Goal: Navigation & Orientation: Find specific page/section

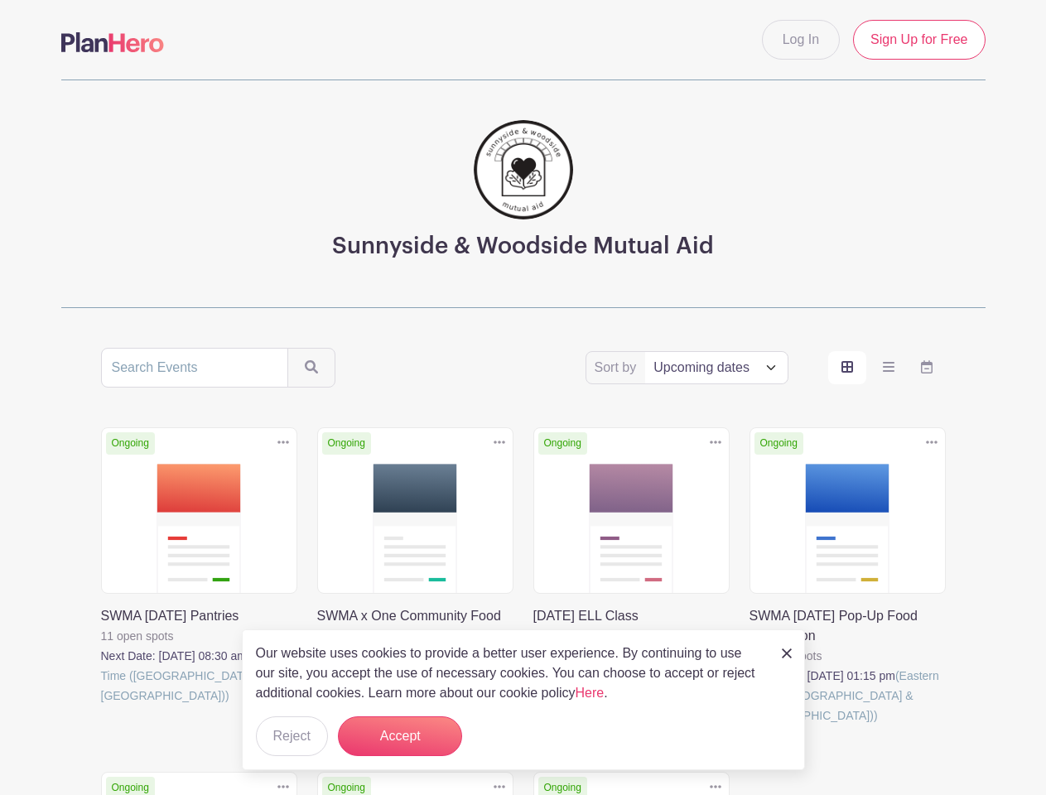
click at [523, 398] on div "Sort by Title Recently modified Newest Upcoming dates Ongoing Duplicate [GEOGRA…" at bounding box center [523, 732] width 845 height 769
click at [524, 572] on div "Ongoing Duplicate [GEOGRAPHIC_DATA] [DATE] ELL Class many spots open Next Date:…" at bounding box center [632, 596] width 216 height 338
click at [283, 442] on icon at bounding box center [284, 442] width 12 height 3
click at [500, 442] on icon at bounding box center [500, 442] width 12 height 3
click at [716, 442] on icon at bounding box center [716, 442] width 12 height 3
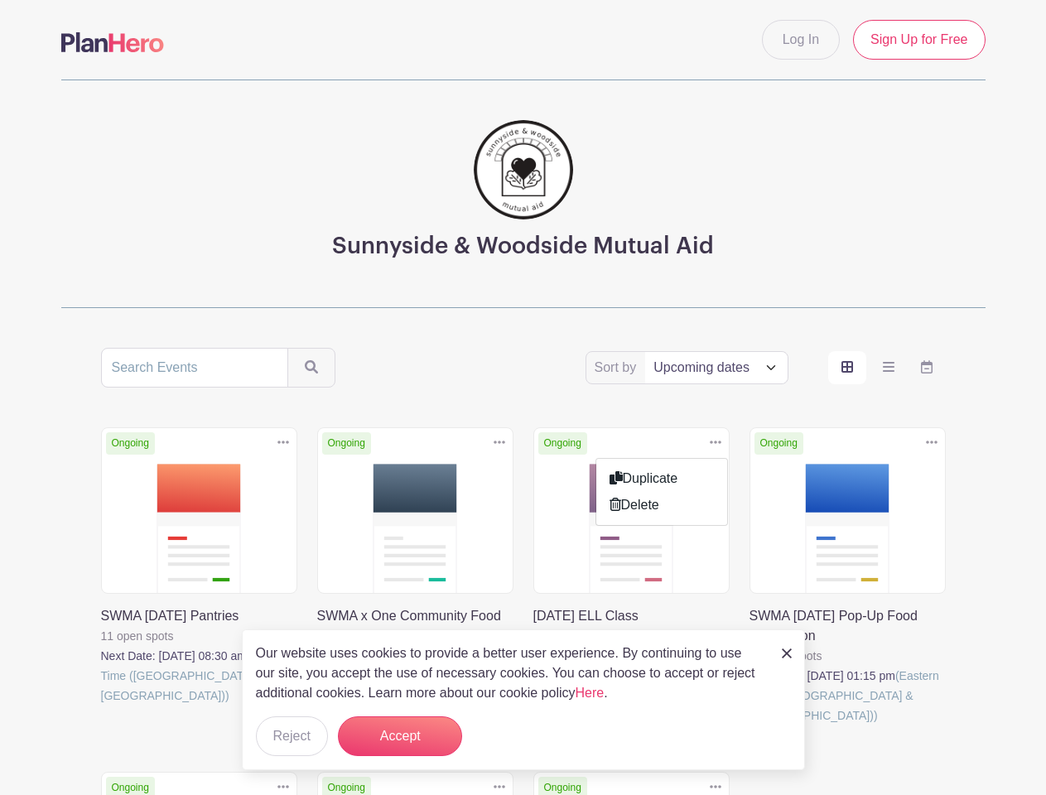
click at [932, 442] on icon at bounding box center [932, 442] width 12 height 3
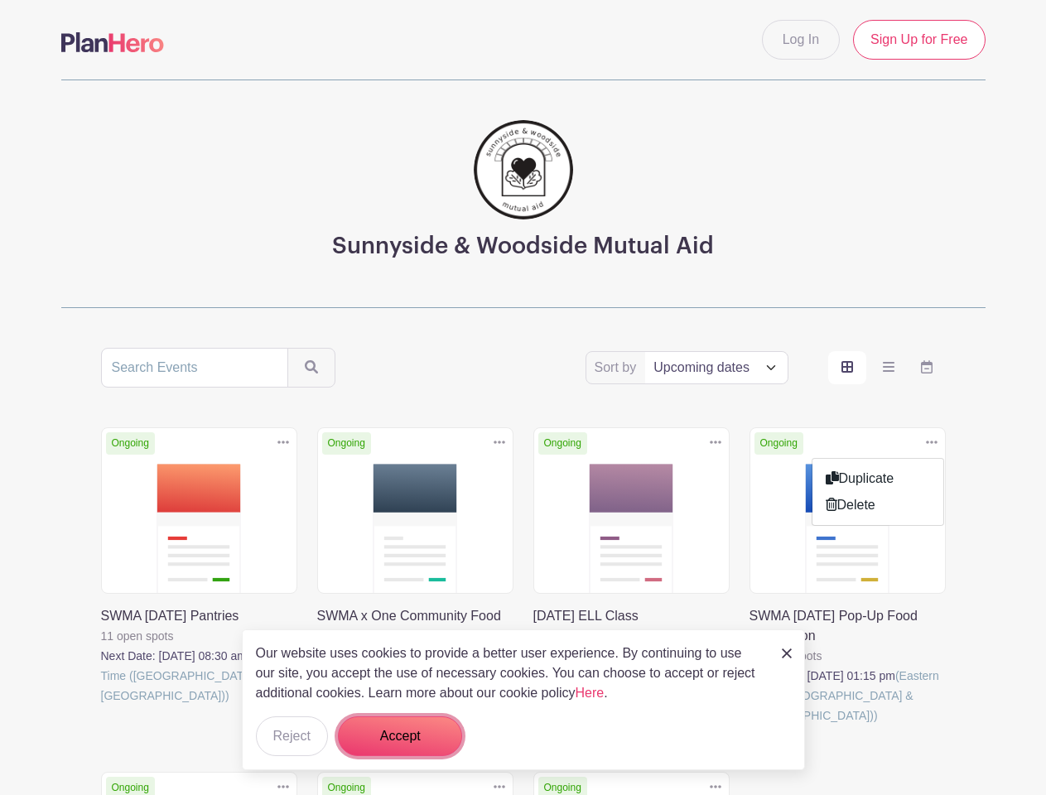
click at [400, 736] on button "Accept" at bounding box center [400, 737] width 124 height 40
